Goal: Task Accomplishment & Management: Complete application form

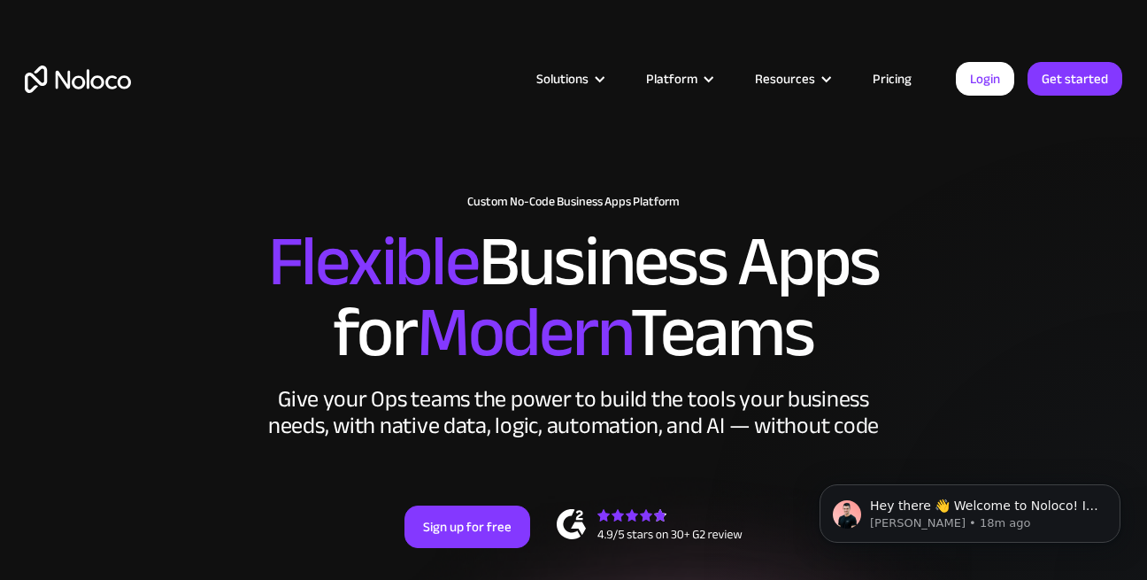
drag, startPoint x: 294, startPoint y: 276, endPoint x: 824, endPoint y: 324, distance: 532.5
click at [824, 324] on h2 "Flexible Business Apps for Modern Teams" at bounding box center [574, 298] width 1098 height 142
drag, startPoint x: 804, startPoint y: 332, endPoint x: 245, endPoint y: 288, distance: 560.4
click at [245, 288] on h2 "Flexible Business Apps for Modern Teams" at bounding box center [574, 298] width 1098 height 142
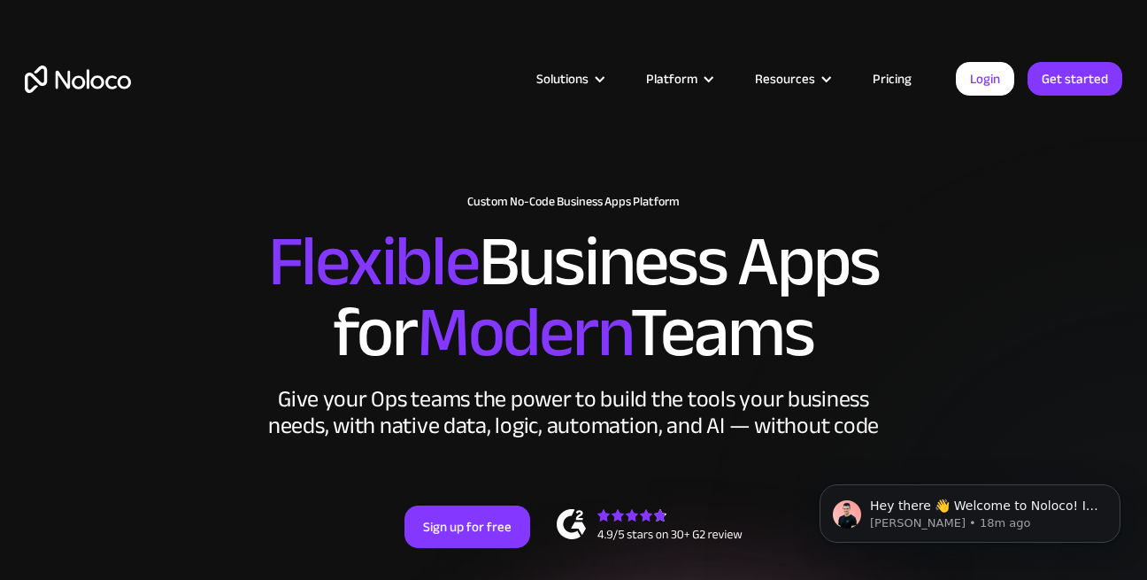
click at [245, 288] on h2 "Flexible Business Apps for Modern Teams" at bounding box center [574, 298] width 1098 height 142
drag, startPoint x: 293, startPoint y: 272, endPoint x: 838, endPoint y: 332, distance: 548.7
click at [838, 332] on h2 "Flexible Business Apps for Modern Teams" at bounding box center [574, 298] width 1098 height 142
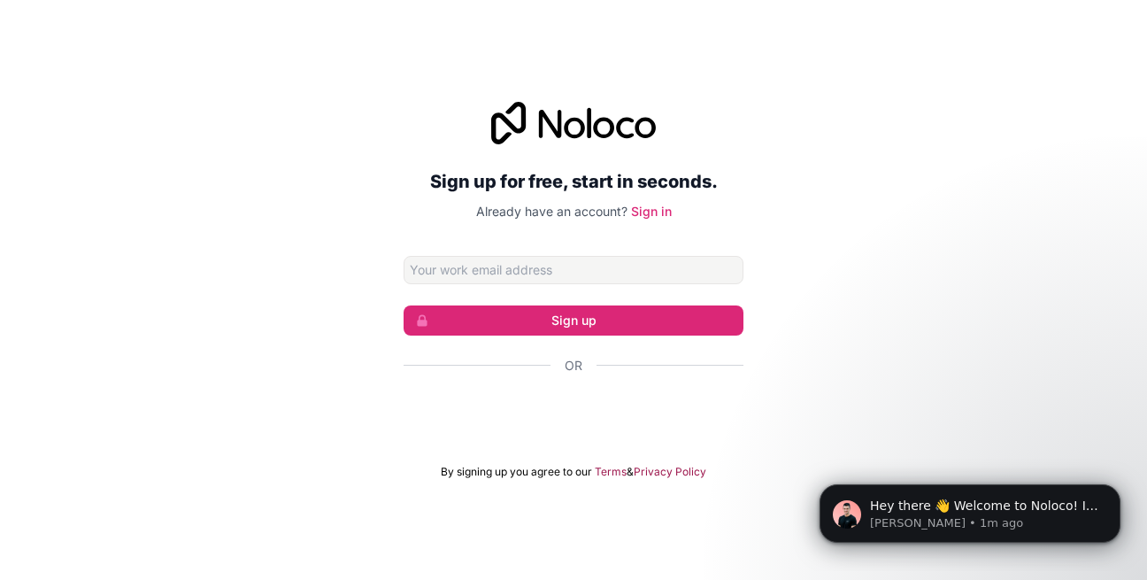
click at [542, 406] on div "Se connecter avec Google. S'ouvre dans un nouvel onglet." at bounding box center [557, 413] width 306 height 39
